Goal: Task Accomplishment & Management: Manage account settings

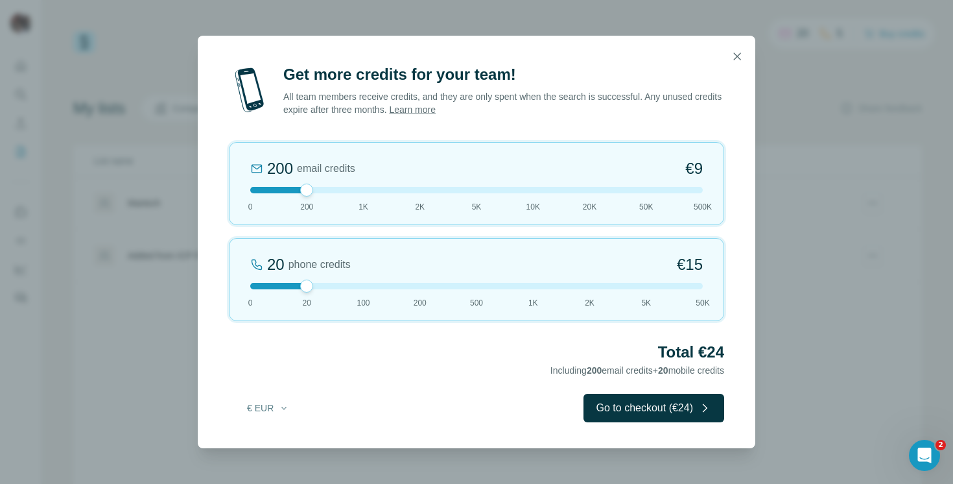
click at [693, 191] on div at bounding box center [476, 190] width 452 height 6
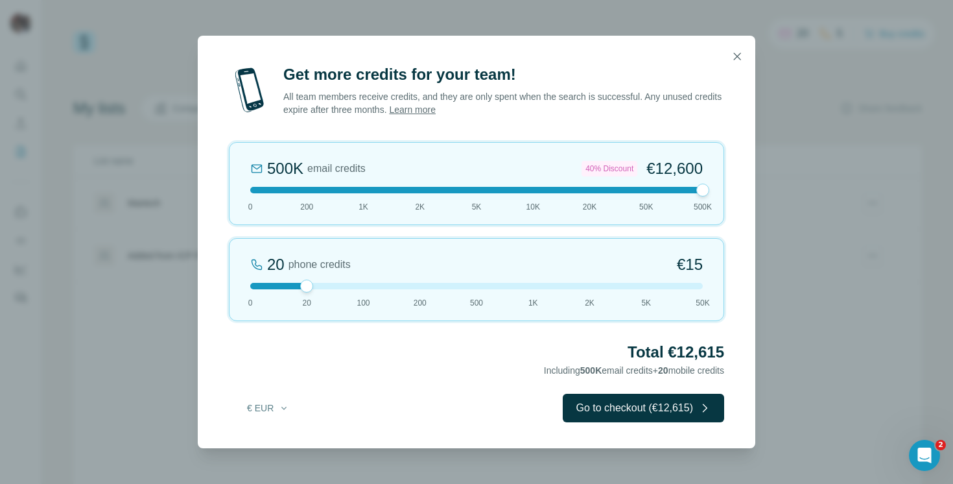
click at [304, 191] on div at bounding box center [476, 190] width 452 height 6
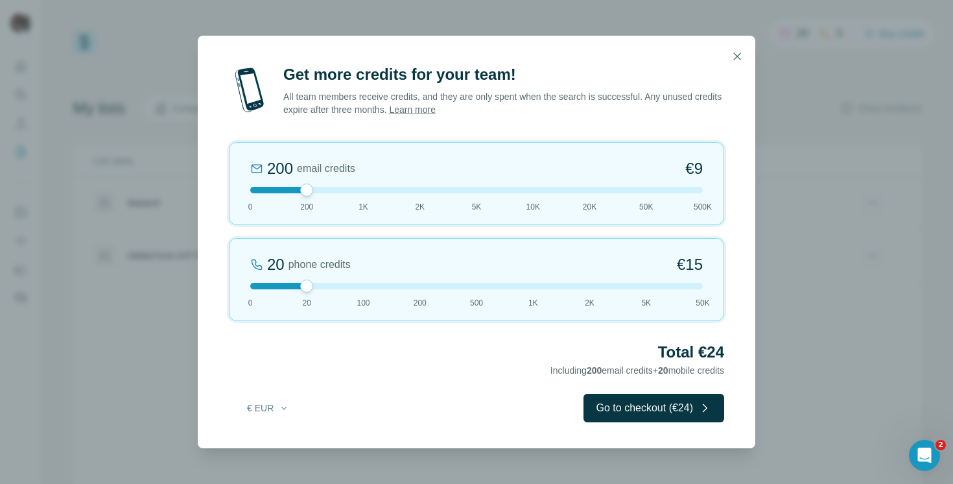
click at [417, 285] on div at bounding box center [476, 286] width 452 height 6
click at [299, 287] on div at bounding box center [476, 286] width 452 height 6
click at [362, 192] on div at bounding box center [476, 190] width 452 height 6
click at [646, 407] on button "Go to checkout (€57)" at bounding box center [653, 407] width 141 height 29
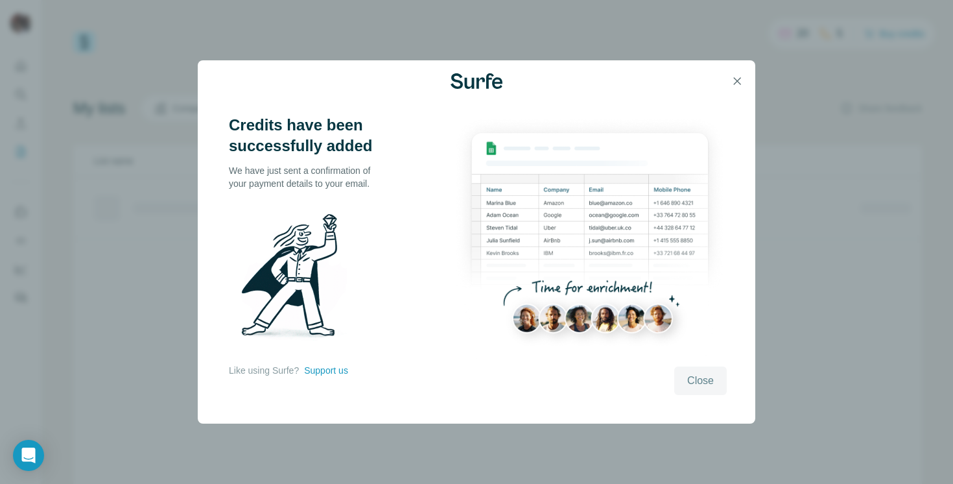
click at [706, 382] on span "Close" at bounding box center [700, 381] width 27 height 16
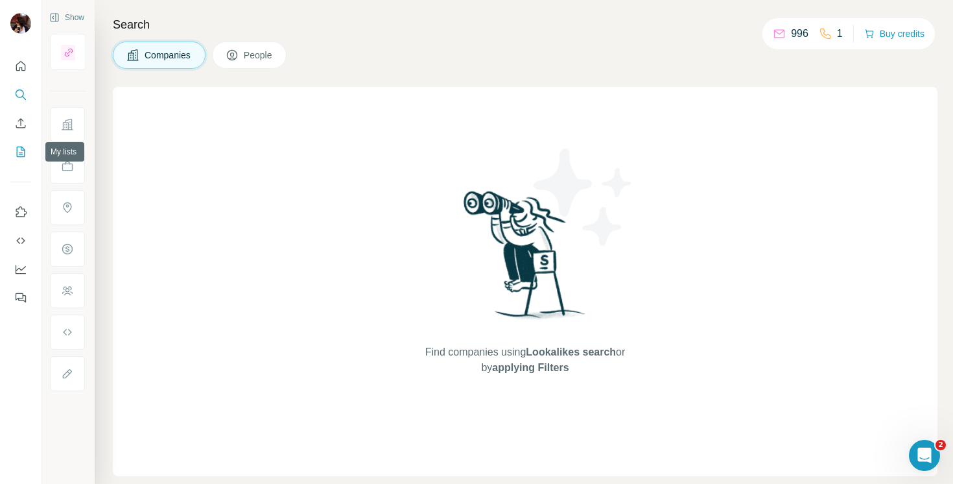
click at [16, 145] on icon "My lists" at bounding box center [20, 151] width 13 height 13
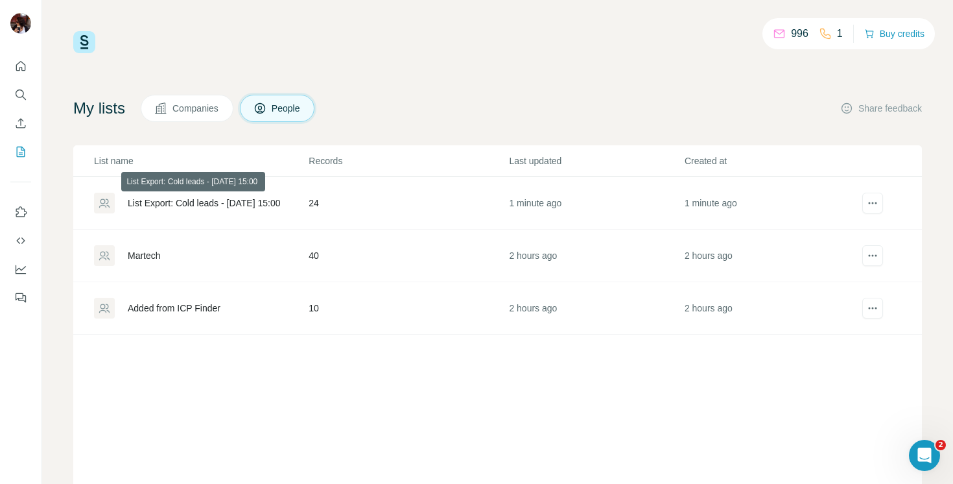
click at [250, 202] on div "List Export: Cold leads - [DATE] 15:00" at bounding box center [204, 202] width 153 height 13
